Goal: Download file/media

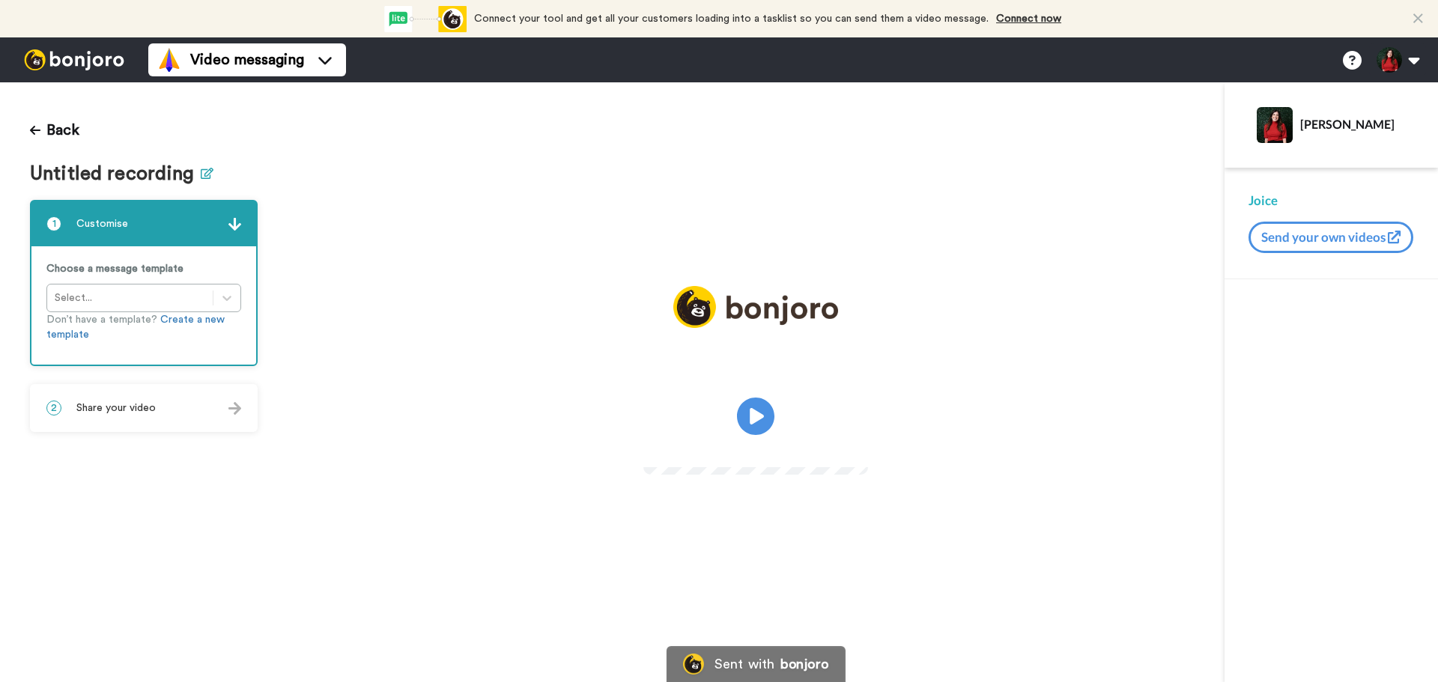
click at [203, 170] on icon at bounding box center [207, 173] width 13 height 11
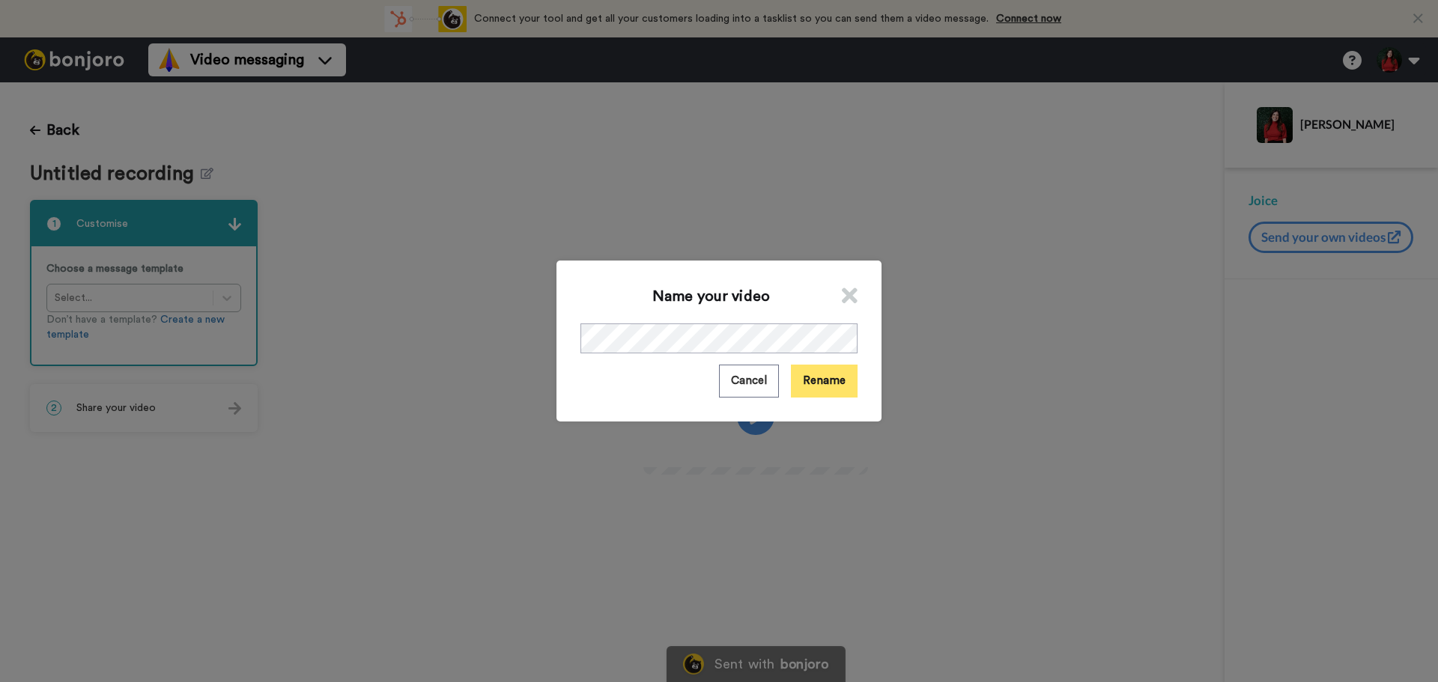
click at [850, 383] on button "Rename" at bounding box center [824, 381] width 67 height 32
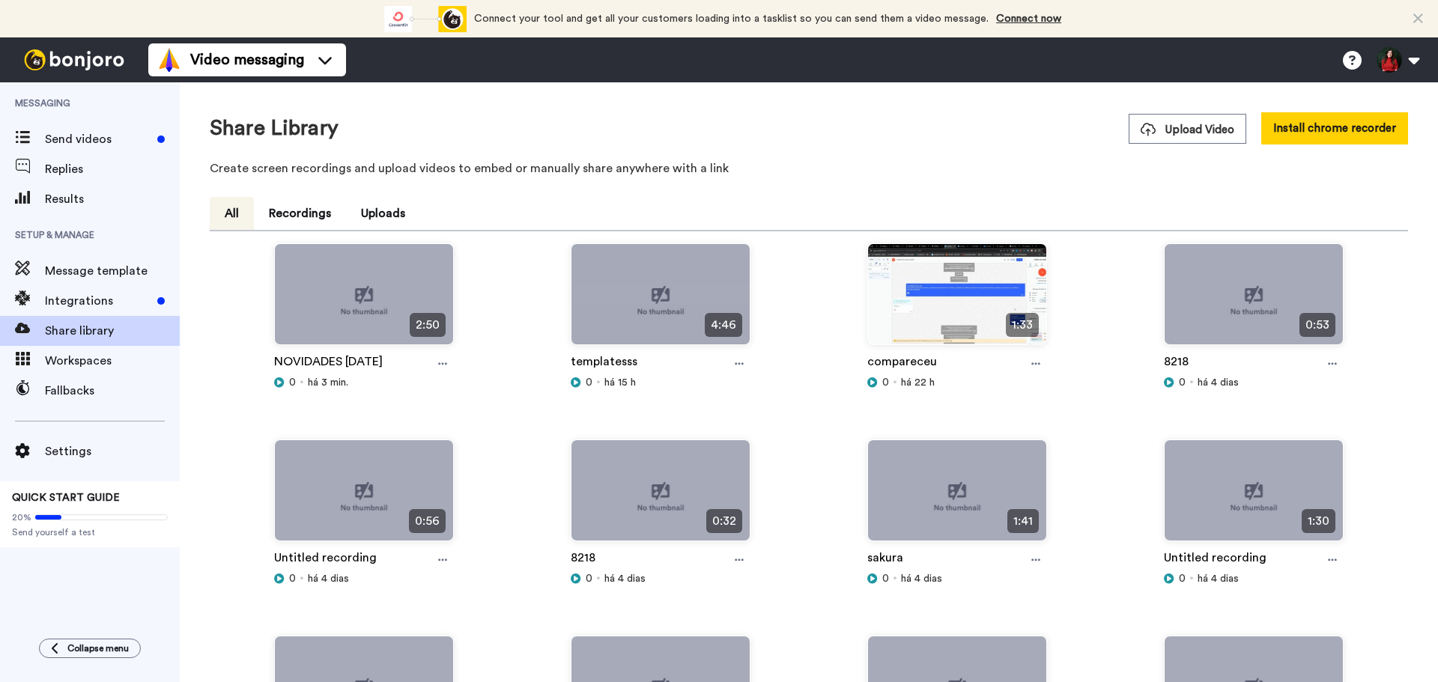
click at [429, 362] on div "NOVIDADES [DATE]" at bounding box center [364, 364] width 180 height 22
click at [434, 367] on div at bounding box center [442, 364] width 22 height 22
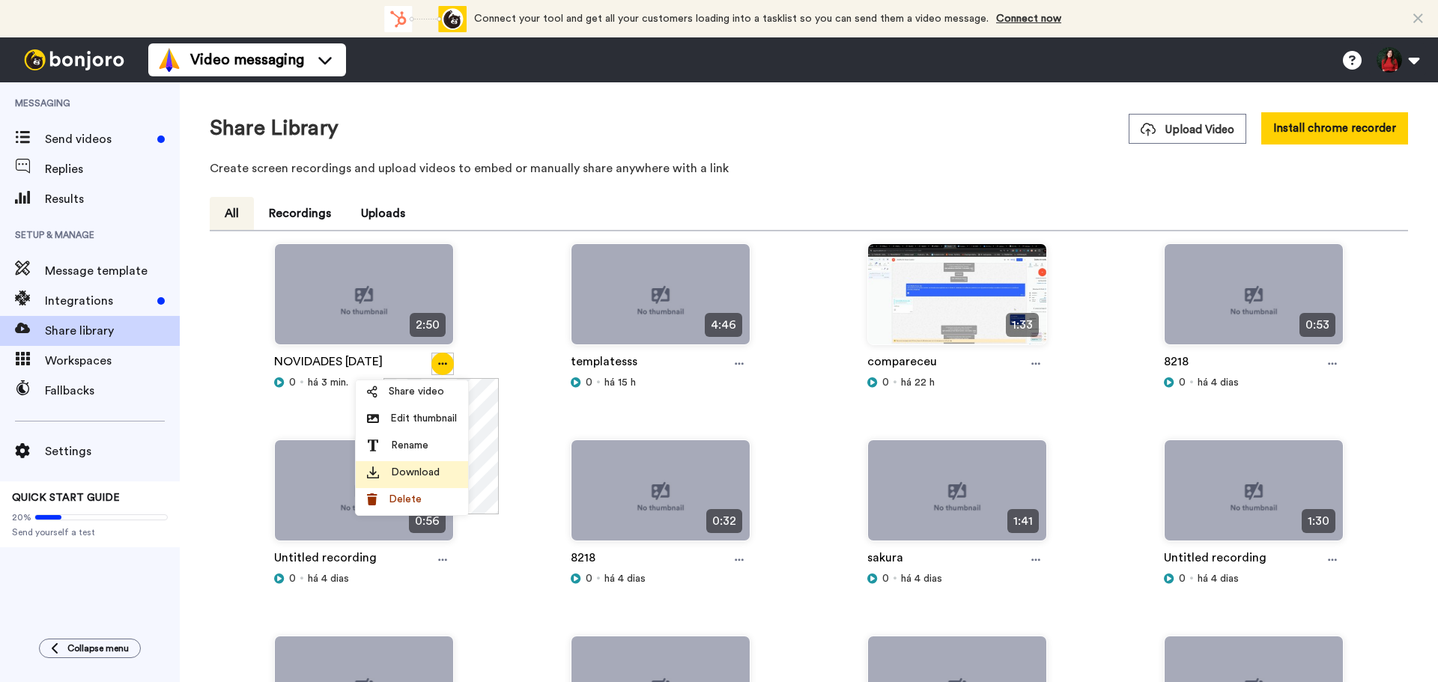
click at [431, 470] on span "Download" at bounding box center [415, 472] width 49 height 15
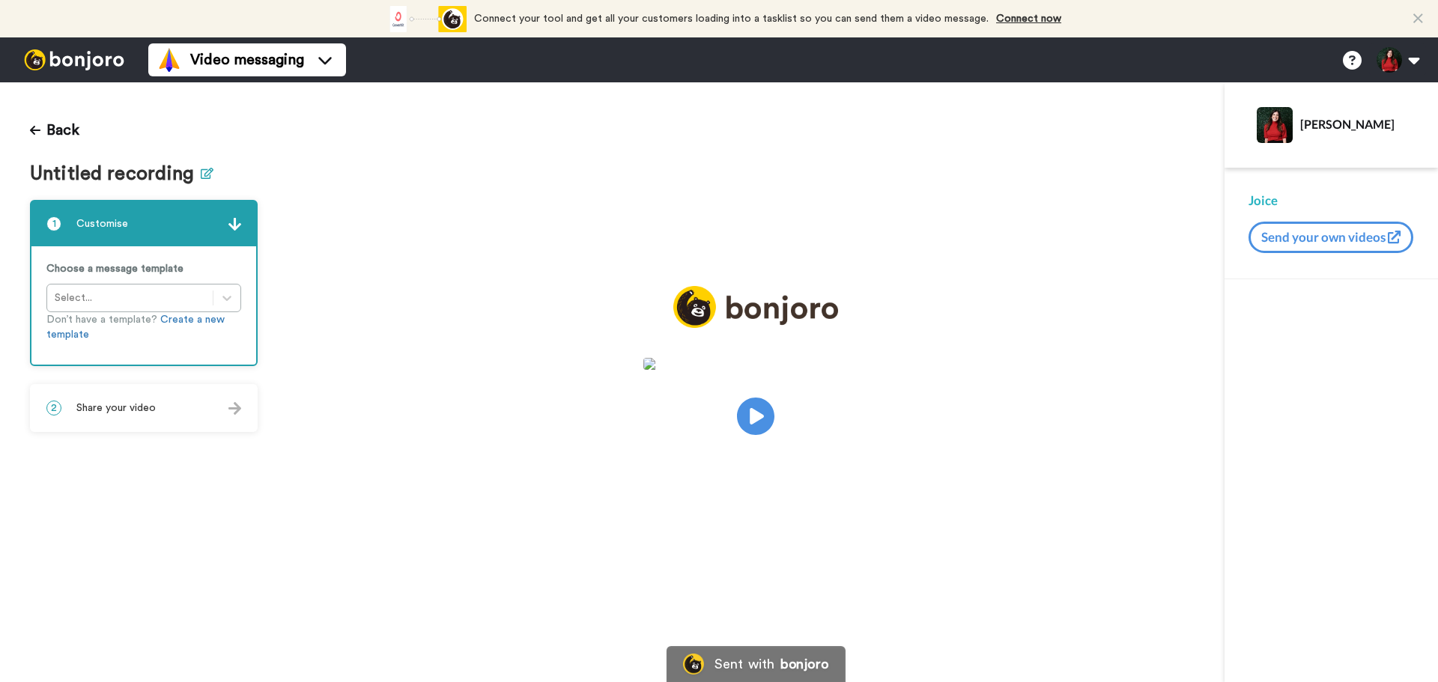
click at [210, 169] on h1 "Untitled recording" at bounding box center [144, 174] width 228 height 22
click at [203, 174] on icon at bounding box center [207, 173] width 13 height 11
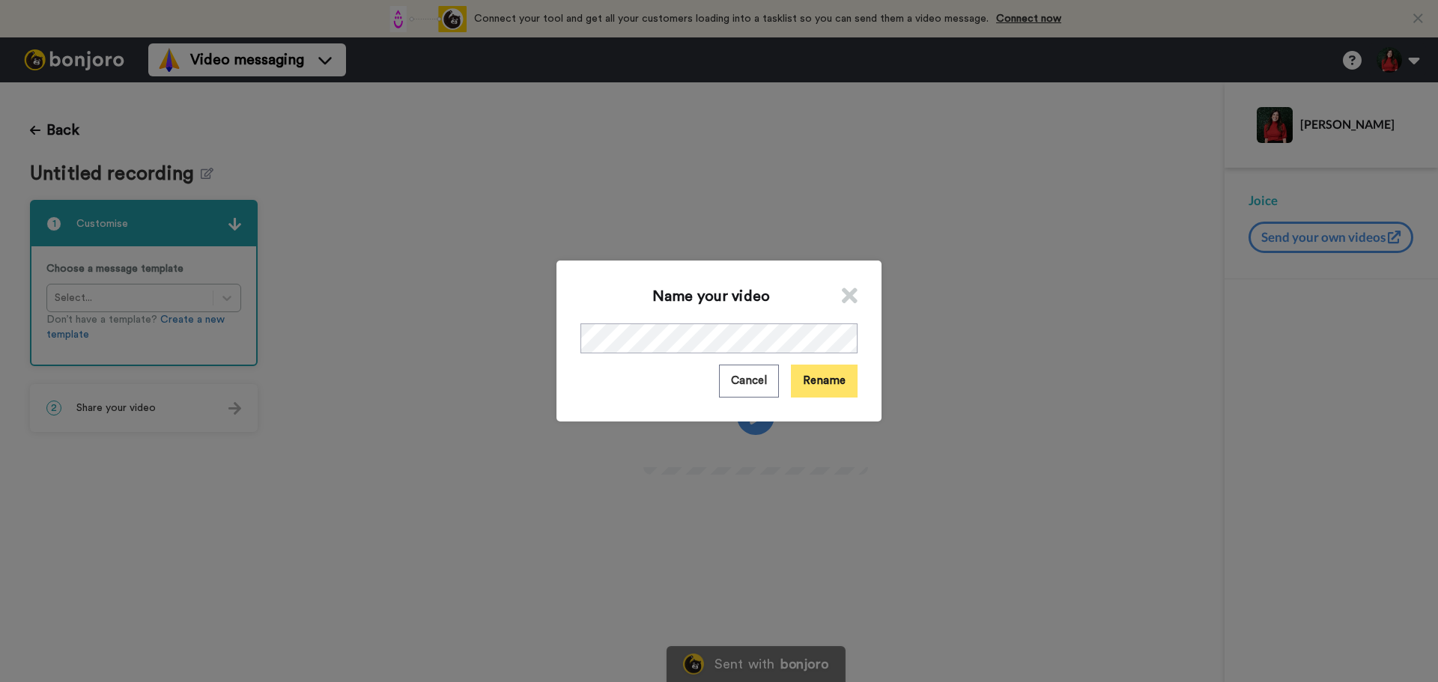
click at [825, 397] on button "Rename" at bounding box center [824, 381] width 67 height 32
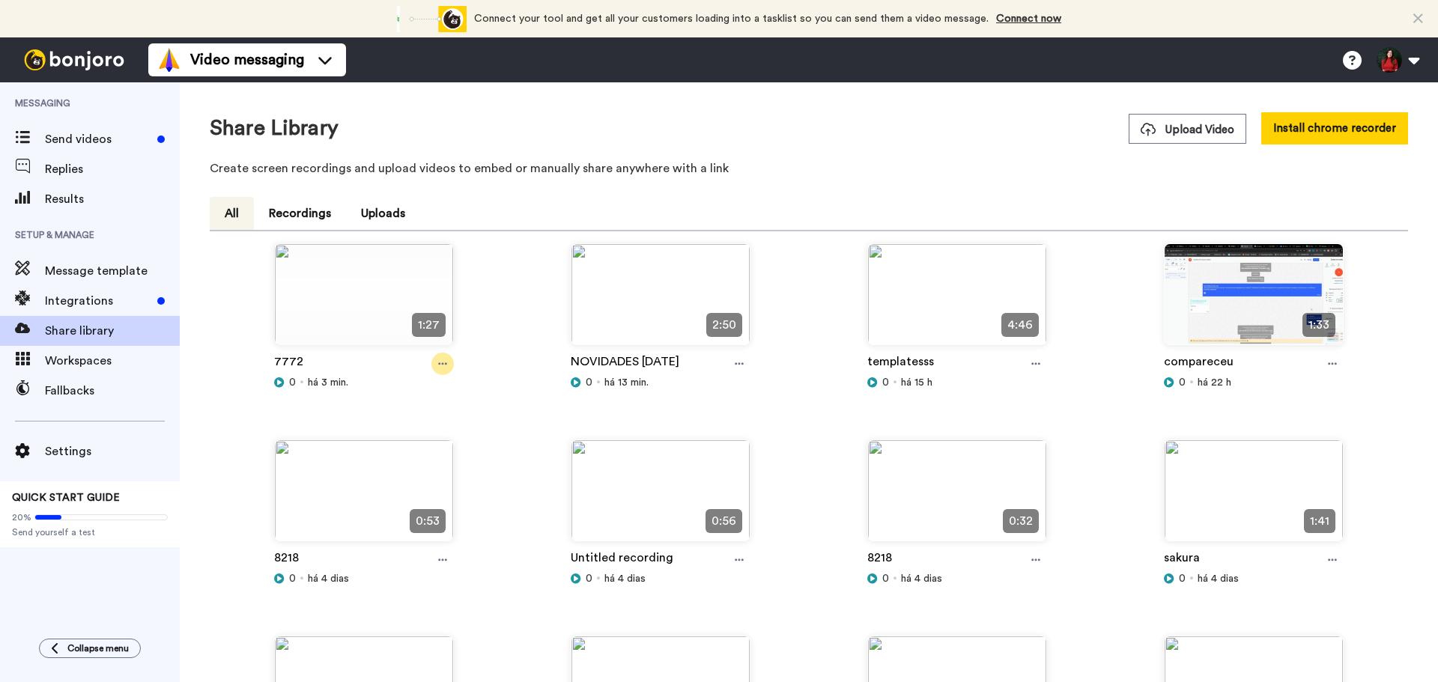
click at [441, 366] on icon at bounding box center [442, 364] width 9 height 10
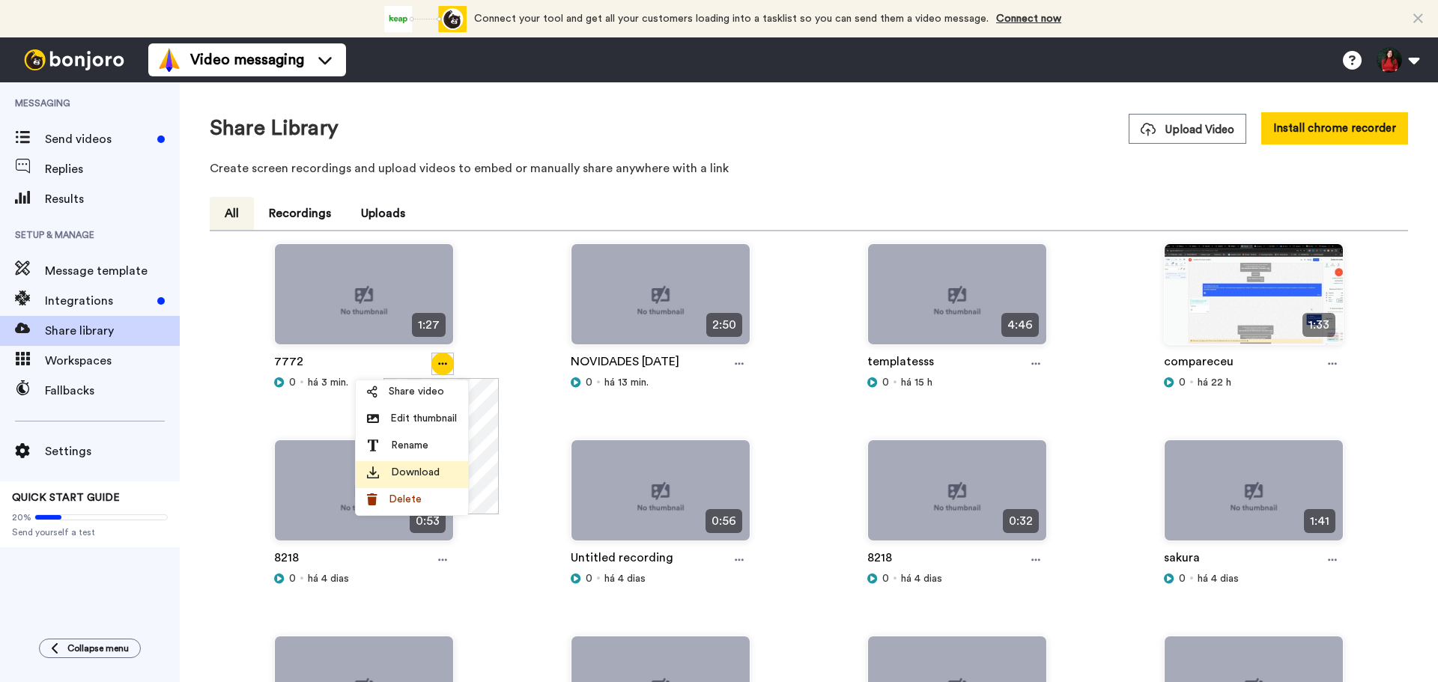
click at [438, 473] on div "Download" at bounding box center [412, 472] width 90 height 15
